Goal: Transaction & Acquisition: Purchase product/service

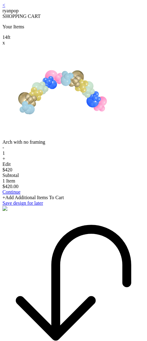
click at [4, 10] on div "< ryanpop SHOPPING CART Your Items 14 ft x Arch with no framing - 1 + Edit $420…" at bounding box center [73, 106] width 142 height 209
click at [5, 8] on link "<" at bounding box center [3, 4] width 3 height 5
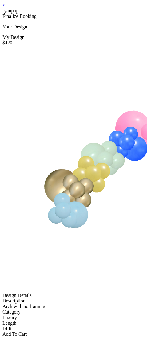
click at [8, 8] on div "< ryanpop" at bounding box center [73, 7] width 142 height 11
click at [5, 8] on link "<" at bounding box center [3, 4] width 3 height 5
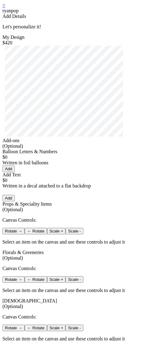
click at [5, 8] on link "<" at bounding box center [3, 4] width 3 height 5
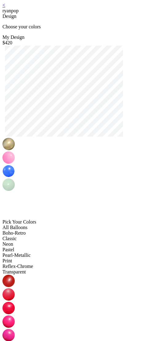
click at [5, 8] on link "<" at bounding box center [3, 4] width 3 height 5
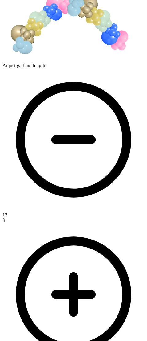
scroll to position [84, 0]
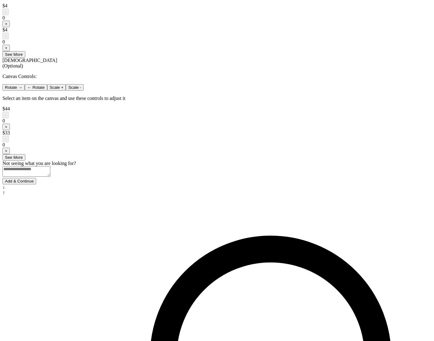
scroll to position [383, 0]
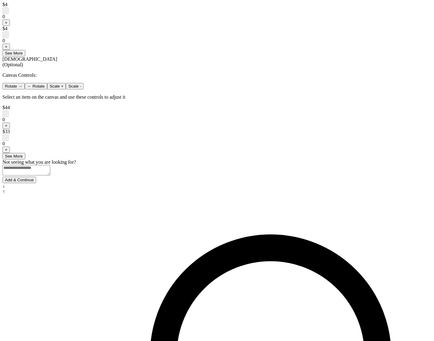
click at [36, 183] on button "Add & Continue" at bounding box center [19, 180] width 34 height 6
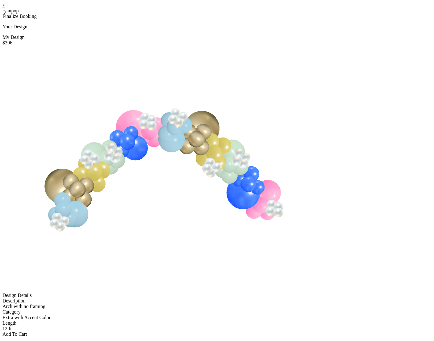
click at [235, 332] on div "Add To Cart" at bounding box center [216, 335] width 429 height 6
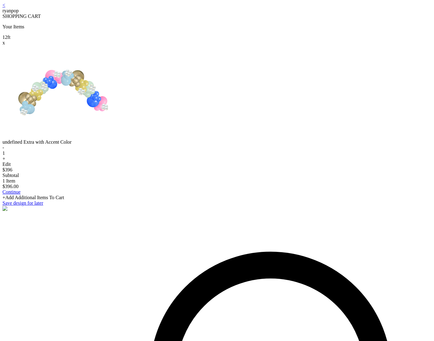
click at [5, 8] on link "<" at bounding box center [3, 4] width 3 height 5
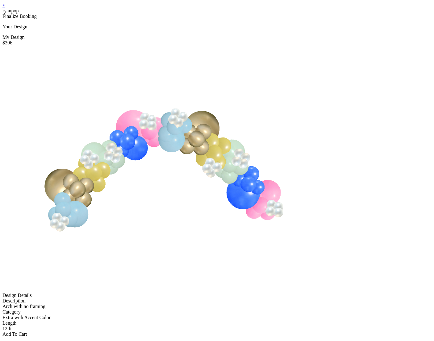
click at [5, 8] on link "<" at bounding box center [3, 4] width 3 height 5
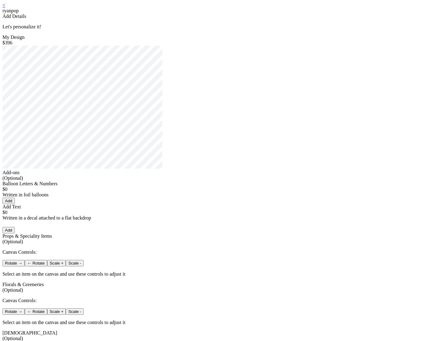
click at [5, 8] on link "<" at bounding box center [3, 4] width 3 height 5
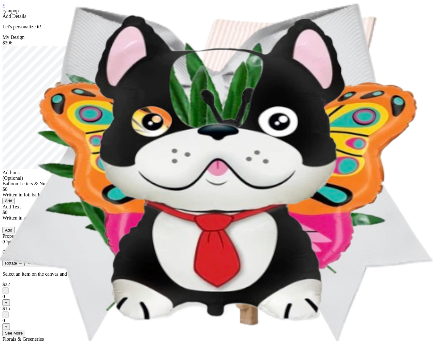
click at [5, 8] on link "<" at bounding box center [3, 4] width 3 height 5
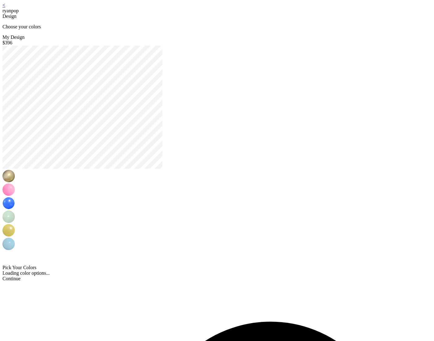
click at [5, 8] on link "<" at bounding box center [3, 4] width 3 height 5
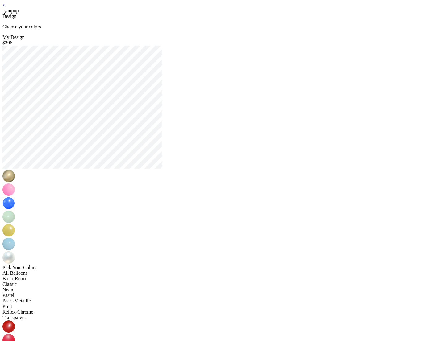
click at [5, 8] on link "<" at bounding box center [3, 4] width 3 height 5
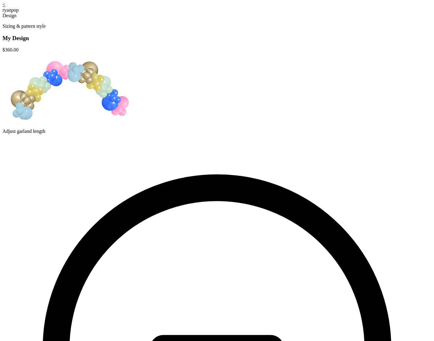
scroll to position [1, 0]
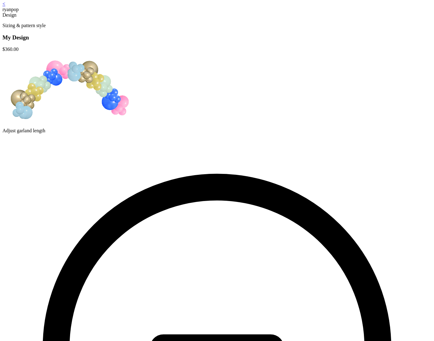
click at [125, 8] on div "< ryanpop" at bounding box center [216, 6] width 429 height 11
click at [5, 6] on link "<" at bounding box center [3, 3] width 3 height 5
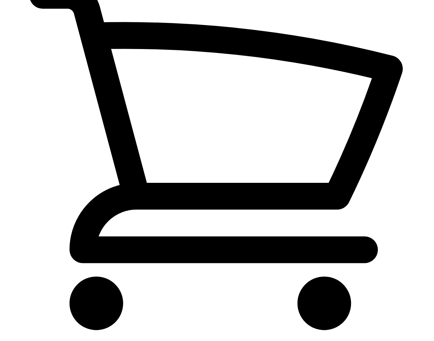
scroll to position [12, 0]
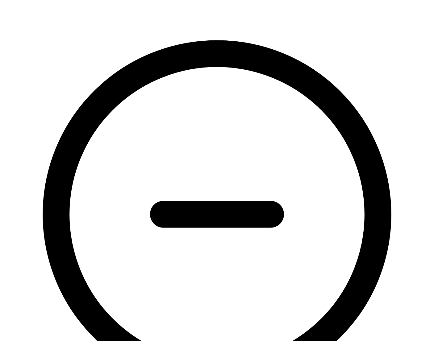
scroll to position [140, 0]
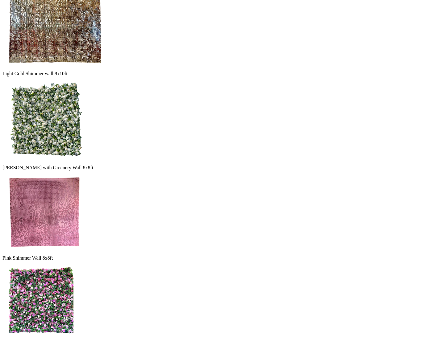
scroll to position [226, 0]
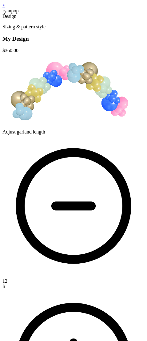
click at [5, 8] on link "<" at bounding box center [3, 4] width 3 height 5
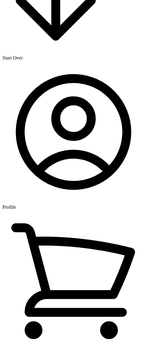
scroll to position [675, 0]
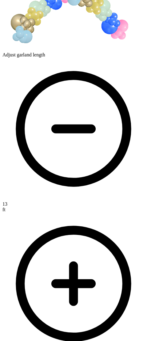
scroll to position [74, 0]
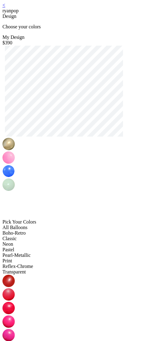
drag, startPoint x: 119, startPoint y: 219, endPoint x: 117, endPoint y: 224, distance: 5.0
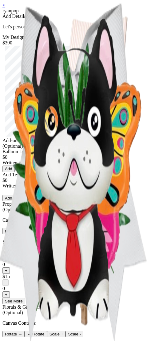
click at [112, 30] on div "< ryanpop Add Details Let's personalize it! My Design $390 Add-ons (Optional) B…" at bounding box center [73, 268] width 142 height 532
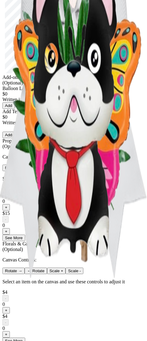
scroll to position [351, 0]
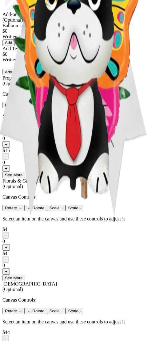
scroll to position [351, 0]
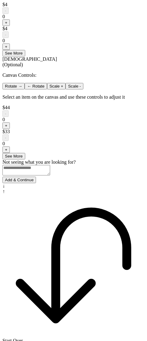
click at [36, 183] on button "Add & Continue" at bounding box center [19, 180] width 34 height 6
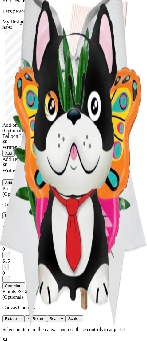
scroll to position [0, 0]
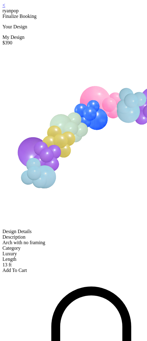
click at [95, 268] on div "Add To Cart" at bounding box center [73, 271] width 142 height 6
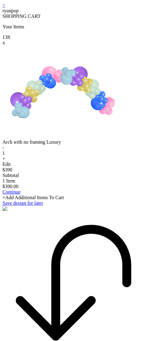
click at [101, 200] on div "+Add Additional Items To Cart" at bounding box center [73, 198] width 142 height 6
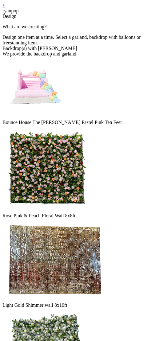
click at [40, 114] on img at bounding box center [33, 88] width 62 height 62
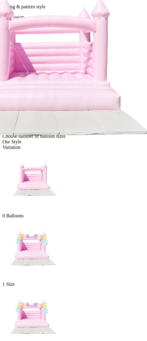
scroll to position [86, 0]
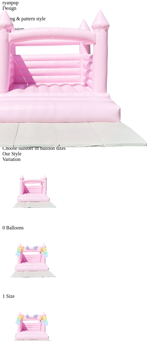
scroll to position [0, 0]
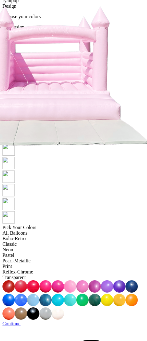
scroll to position [12, 0]
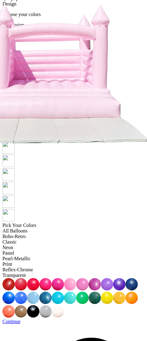
click at [21, 319] on link "Continue" at bounding box center [11, 321] width 18 height 5
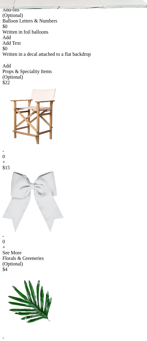
scroll to position [353, 0]
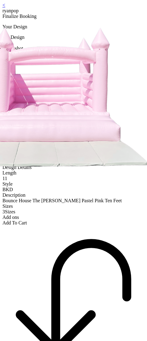
click at [87, 226] on div "Add To Cart" at bounding box center [73, 223] width 142 height 6
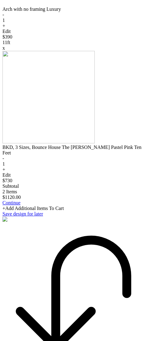
scroll to position [149, 0]
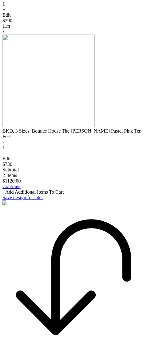
click at [21, 189] on link "Continue" at bounding box center [11, 186] width 18 height 5
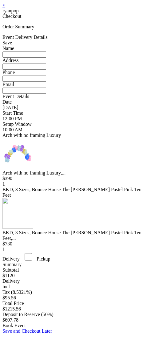
click at [10, 7] on div "< ryanpop" at bounding box center [73, 7] width 142 height 11
click at [5, 7] on link "<" at bounding box center [3, 4] width 3 height 5
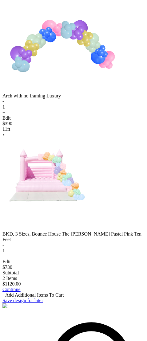
scroll to position [27, 0]
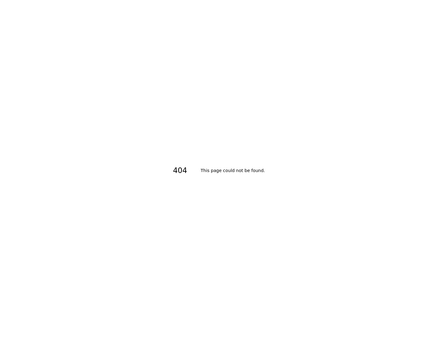
click at [145, 165] on div "404 This page could not be found." at bounding box center [219, 170] width 438 height 341
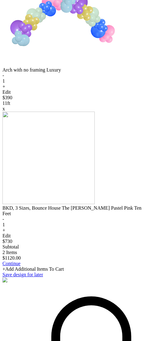
scroll to position [74, 0]
